Goal: Task Accomplishment & Management: Use online tool/utility

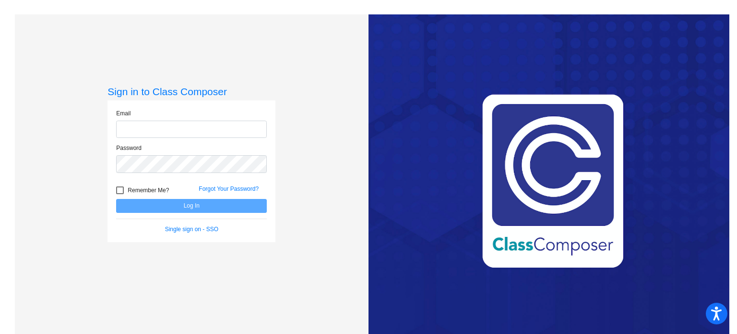
type input "[EMAIL_ADDRESS][DOMAIN_NAME]"
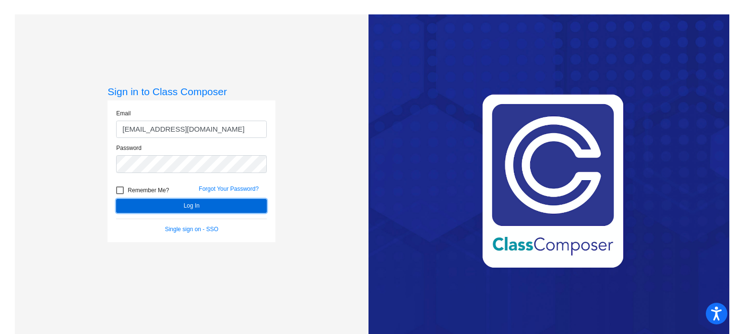
click at [196, 204] on button "Log In" at bounding box center [191, 206] width 151 height 14
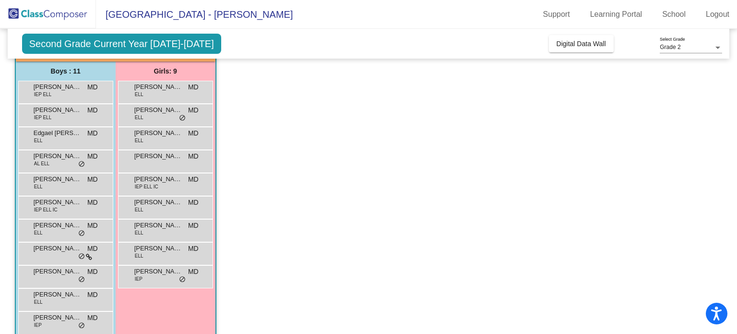
scroll to position [88, 0]
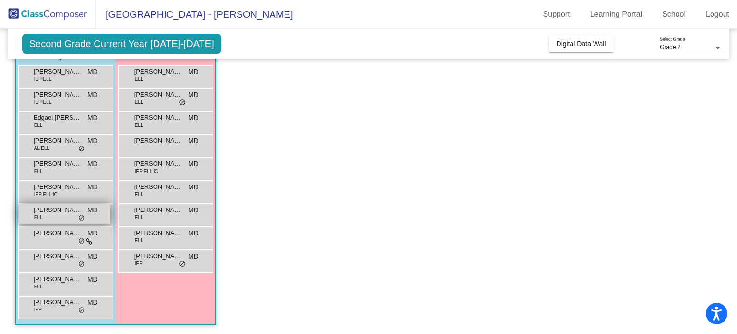
click at [83, 220] on span "do_not_disturb_alt" at bounding box center [81, 218] width 7 height 8
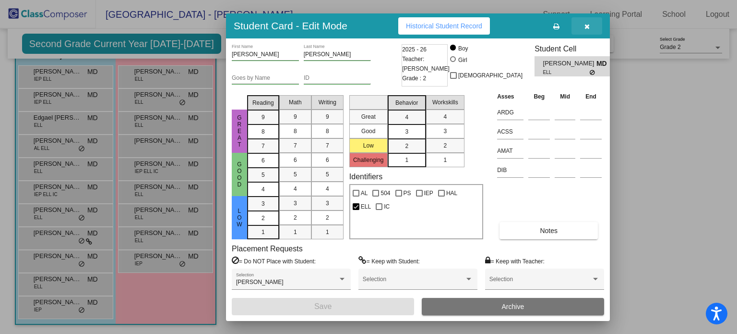
click at [587, 27] on icon "button" at bounding box center [587, 26] width 5 height 7
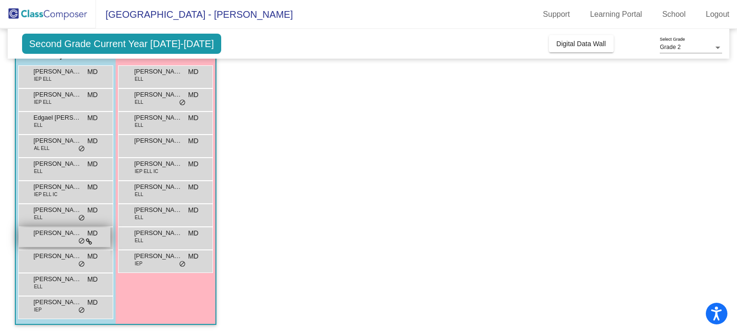
click at [79, 239] on span "do_not_disturb_alt" at bounding box center [81, 241] width 7 height 8
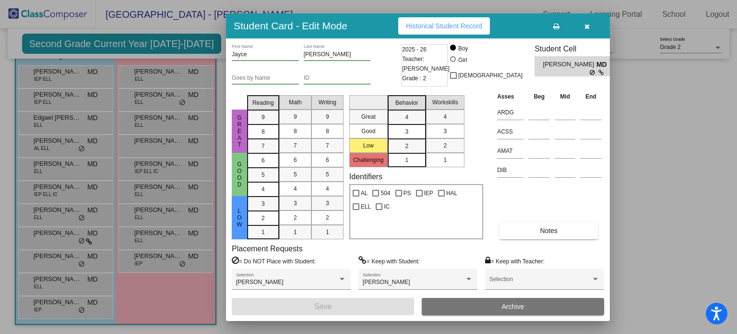
click at [584, 24] on button "button" at bounding box center [587, 25] width 31 height 17
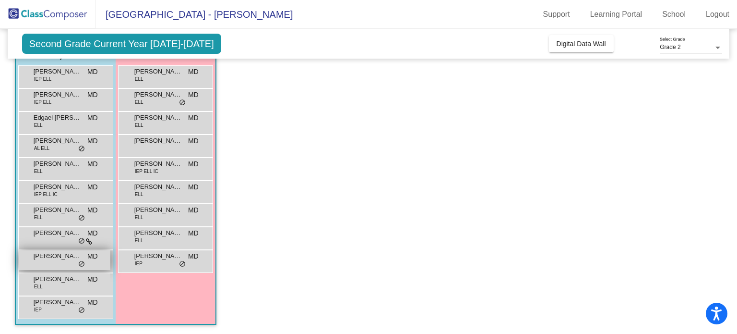
click at [75, 258] on span "Mathayus Perez" at bounding box center [58, 256] width 48 height 10
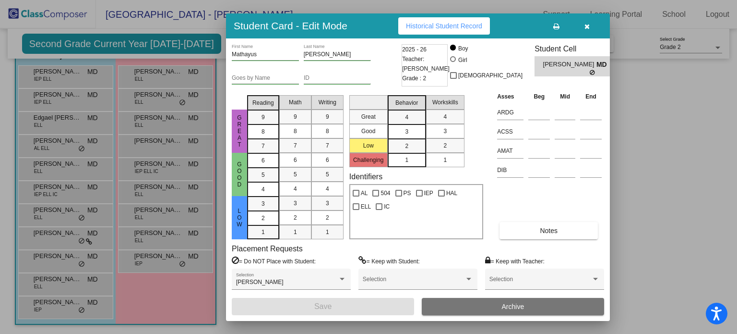
click at [586, 26] on icon "button" at bounding box center [587, 26] width 5 height 7
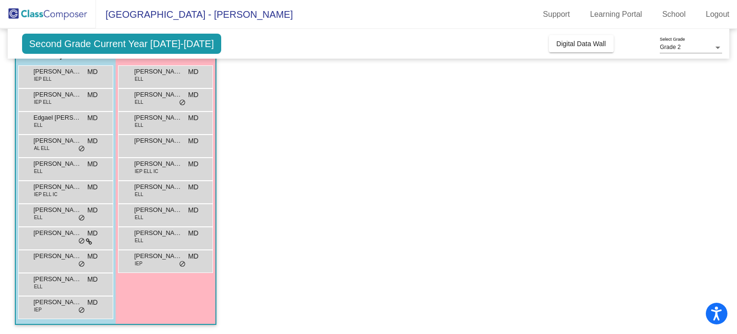
click at [63, 318] on div "Torien Martinez IEP MD lock do_not_disturb_alt" at bounding box center [65, 307] width 95 height 23
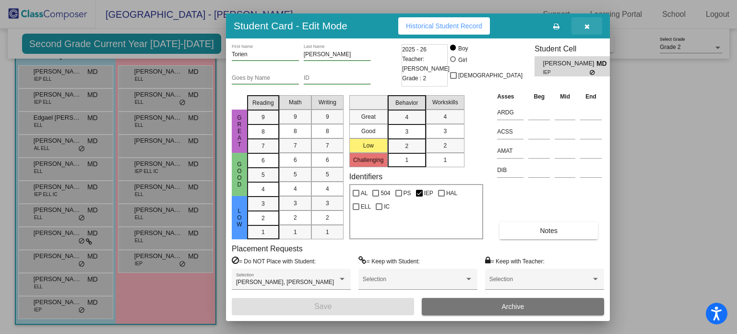
click at [588, 26] on icon "button" at bounding box center [587, 26] width 5 height 7
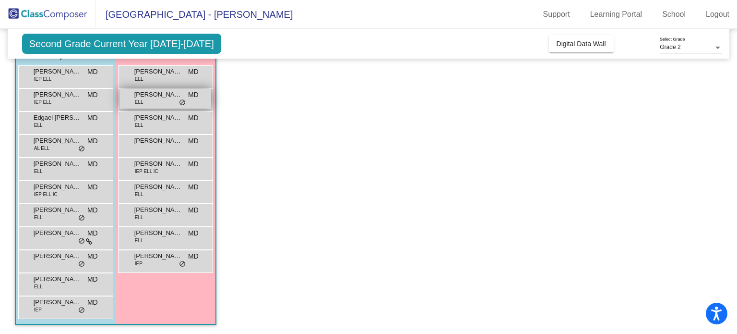
click at [179, 93] on span "Alexia Zavala" at bounding box center [158, 95] width 48 height 10
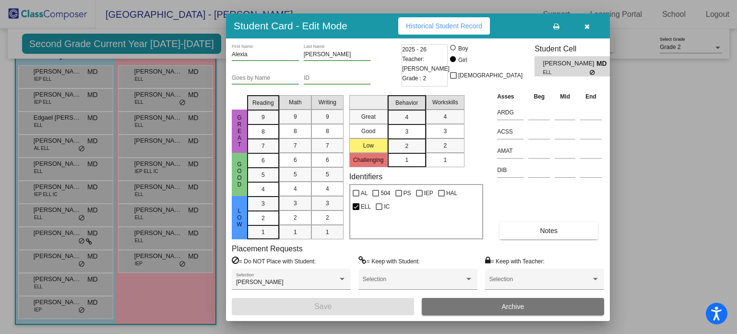
click at [588, 22] on span "button" at bounding box center [587, 26] width 5 height 8
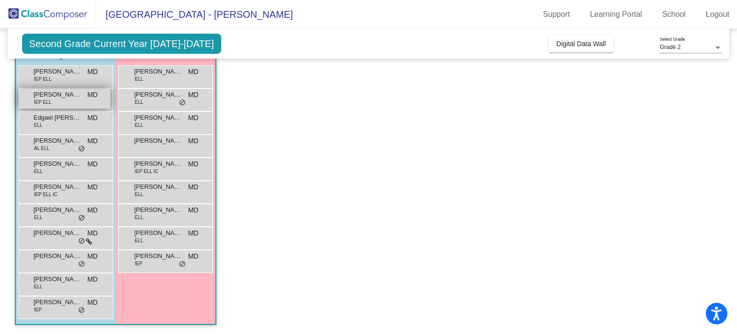
click at [63, 94] on span "Anthony Hernandez Silva" at bounding box center [58, 95] width 48 height 10
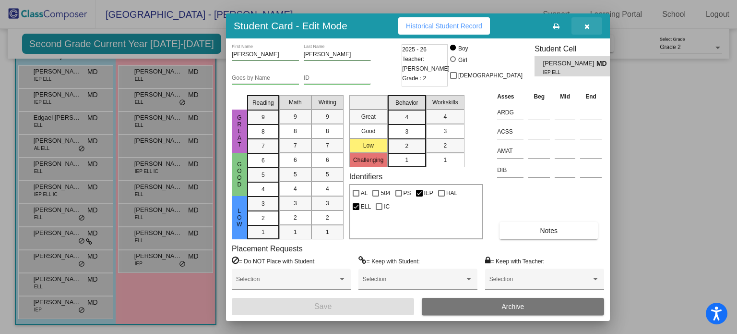
click at [585, 27] on icon "button" at bounding box center [587, 26] width 5 height 7
